Goal: Understand process/instructions: Learn about a topic

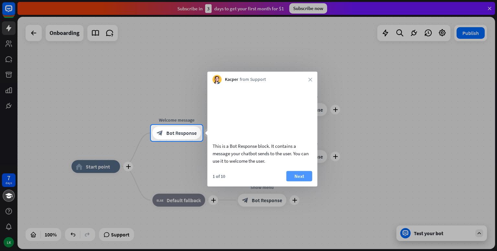
click at [300, 181] on button "Next" at bounding box center [299, 176] width 26 height 10
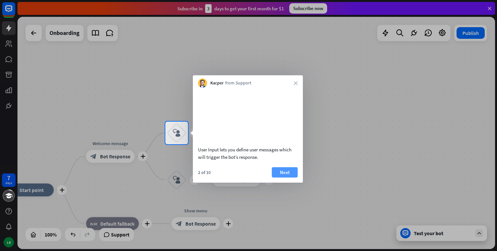
click at [275, 177] on button "Next" at bounding box center [285, 172] width 26 height 10
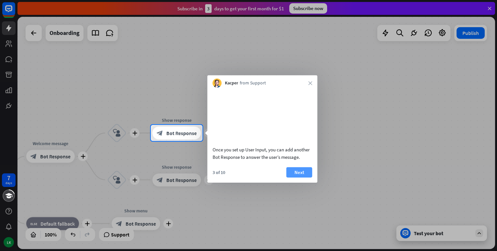
click at [292, 177] on button "Next" at bounding box center [299, 172] width 26 height 10
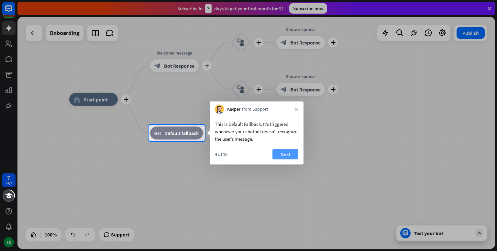
click at [280, 155] on button "Next" at bounding box center [285, 154] width 26 height 10
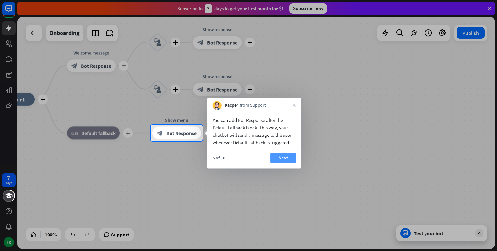
click at [285, 159] on button "Next" at bounding box center [283, 158] width 26 height 10
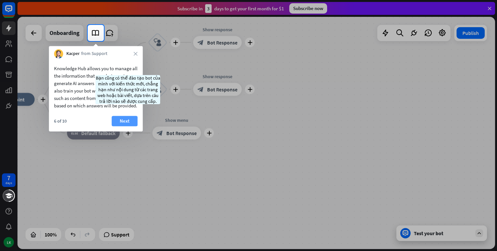
click at [128, 126] on button "Next" at bounding box center [125, 121] width 26 height 10
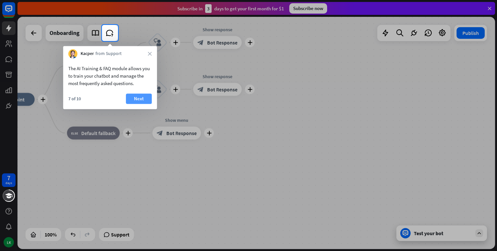
click at [141, 99] on button "Next" at bounding box center [139, 99] width 26 height 10
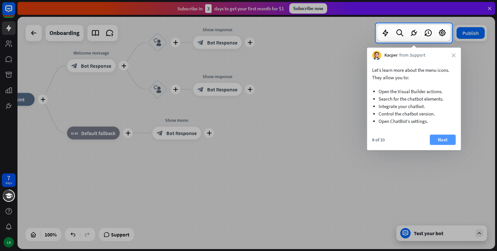
click at [442, 140] on button "Next" at bounding box center [443, 140] width 26 height 10
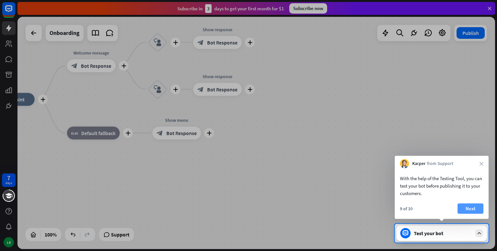
click at [473, 208] on button "Next" at bounding box center [471, 209] width 26 height 10
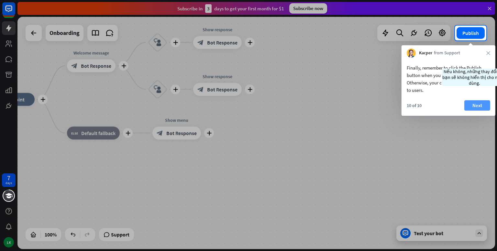
click at [474, 102] on button "Next" at bounding box center [477, 105] width 26 height 10
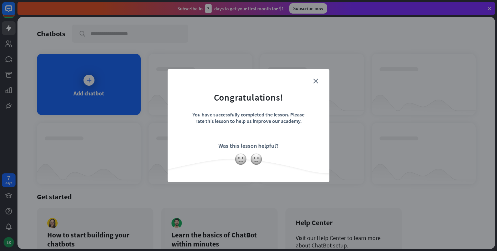
click at [297, 146] on form "Congratulations! You have successfully completed the lesson. Please rate this l…" at bounding box center [249, 115] width 146 height 77
click at [318, 81] on form "Congratulations! You have successfully completed the lesson. Please rate this l…" at bounding box center [249, 115] width 146 height 77
click at [317, 80] on icon "close" at bounding box center [315, 81] width 5 height 5
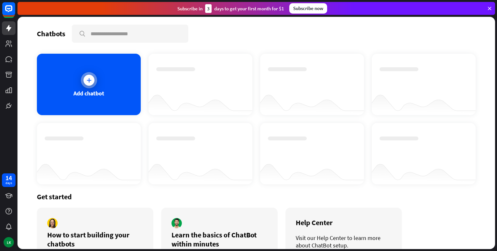
click at [83, 84] on div at bounding box center [89, 80] width 16 height 16
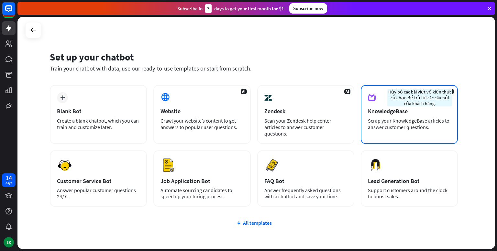
click at [420, 123] on div "Scrap your KnowledgeBase articles to answer customer questions." at bounding box center [409, 123] width 83 height 13
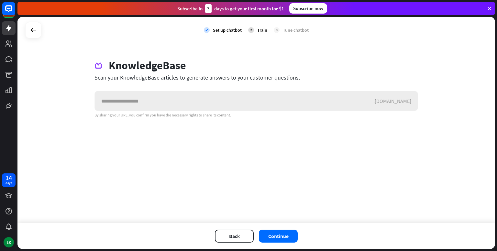
click at [161, 101] on input "text" at bounding box center [234, 100] width 279 height 19
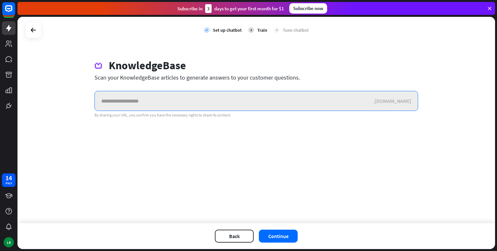
click at [172, 102] on input "text" at bounding box center [234, 100] width 279 height 19
paste input "**********"
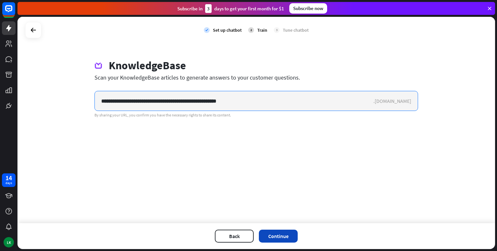
type input "**********"
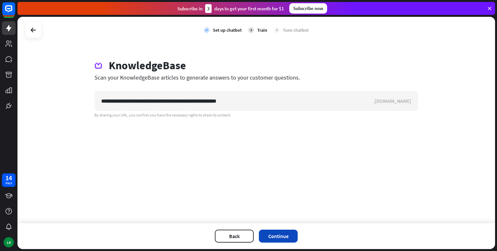
click at [283, 233] on button "Continue" at bounding box center [278, 236] width 39 height 13
